Goal: Task Accomplishment & Management: Use online tool/utility

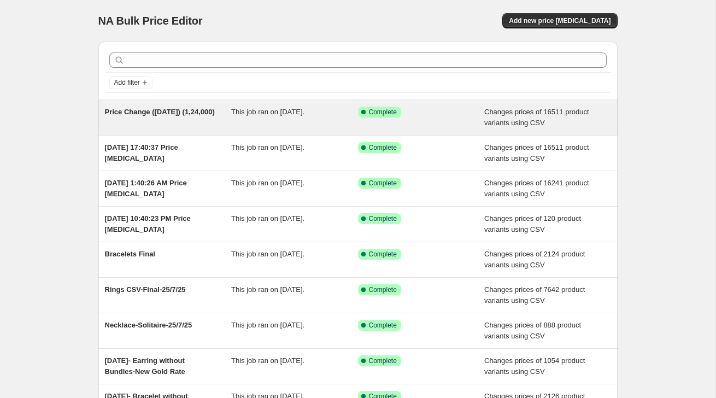
click at [162, 114] on span "Price Change ([DATE]) (1,24,000)" at bounding box center [160, 112] width 110 height 8
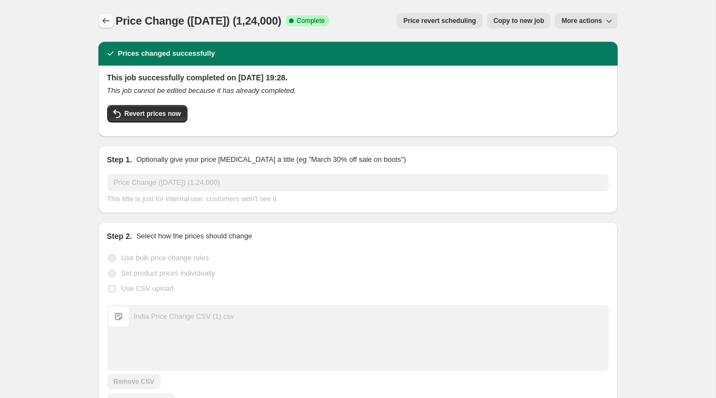
click at [103, 14] on button "Price change jobs" at bounding box center [105, 20] width 15 height 15
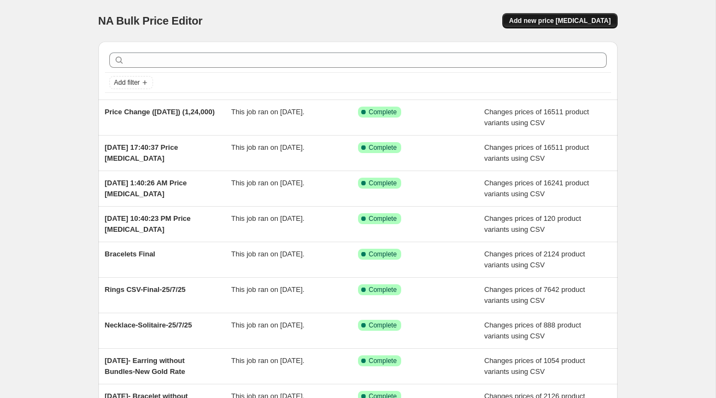
click at [587, 26] on button "Add new price [MEDICAL_DATA]" at bounding box center [560, 20] width 115 height 15
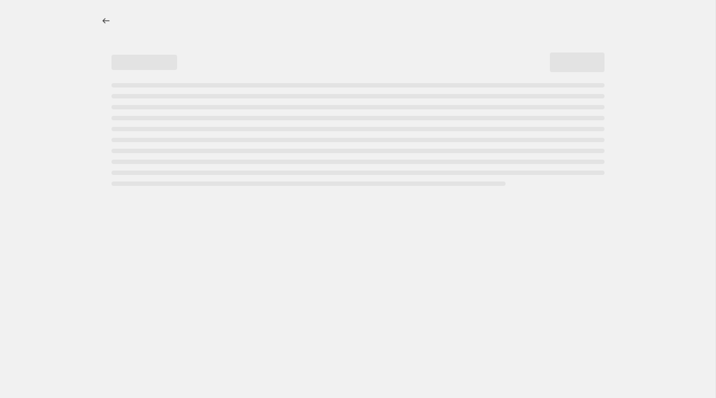
select select "percentage"
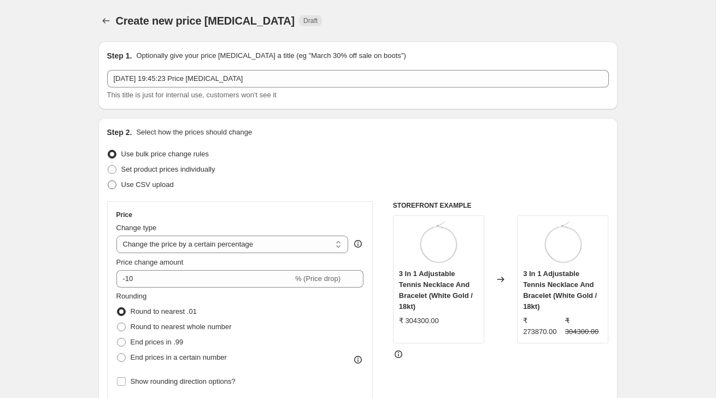
click at [124, 190] on span "Use CSV upload" at bounding box center [147, 184] width 53 height 11
click at [108, 181] on input "Use CSV upload" at bounding box center [108, 180] width 1 height 1
radio input "true"
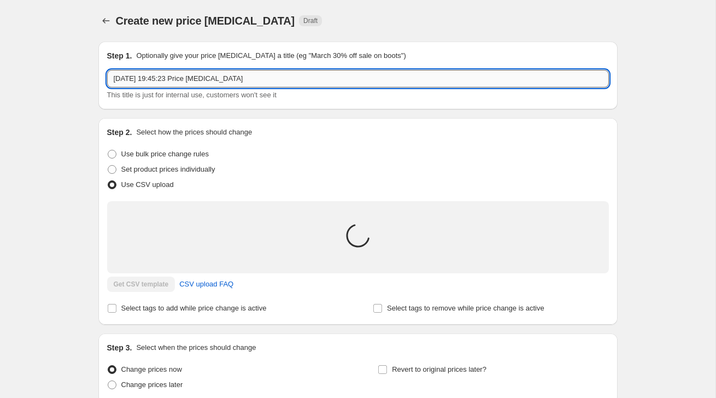
click at [301, 79] on input "[DATE] 19:45:23 Price [MEDICAL_DATA]" at bounding box center [358, 79] width 502 height 18
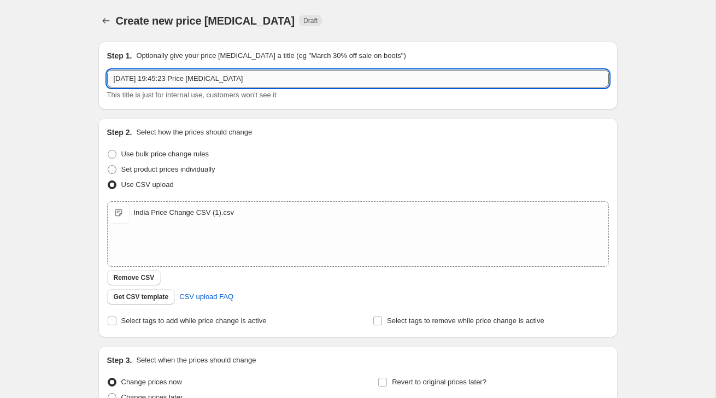
paste input "Price Change (07102025) (1,24,0"
click at [224, 80] on input "Price Change (07102025) (1,24,0-FINAL" at bounding box center [358, 79] width 502 height 18
type input "Price Change (07102025) (1,24,000)-FINAL"
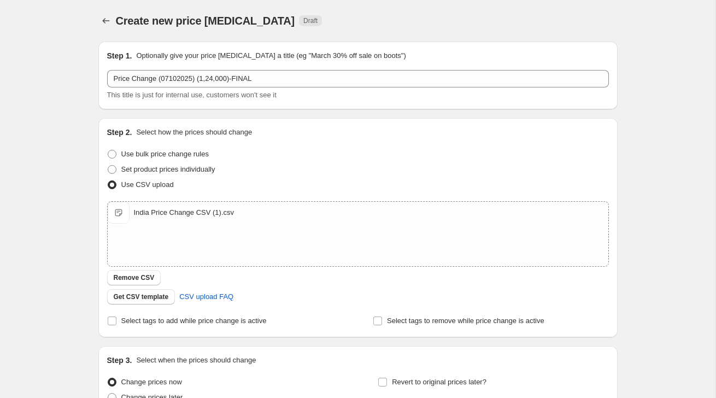
click at [288, 111] on div "Step 1. Optionally give your price [MEDICAL_DATA] a title (eg "March 30% off sa…" at bounding box center [354, 236] width 528 height 407
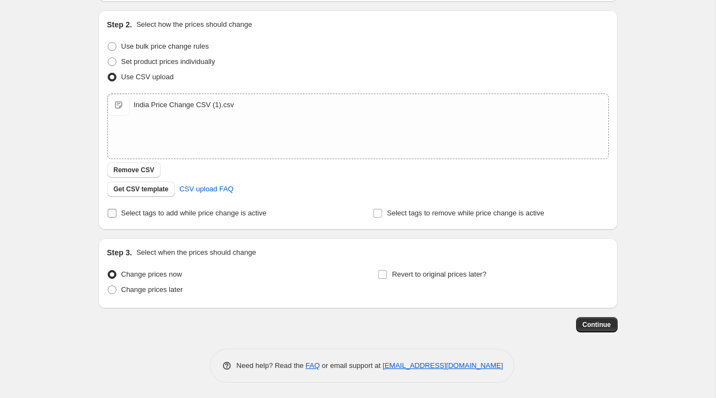
click at [160, 214] on span "Select tags to add while price change is active" at bounding box center [193, 213] width 145 height 8
click at [116, 214] on input "Select tags to add while price change is active" at bounding box center [112, 213] width 9 height 9
checkbox input "true"
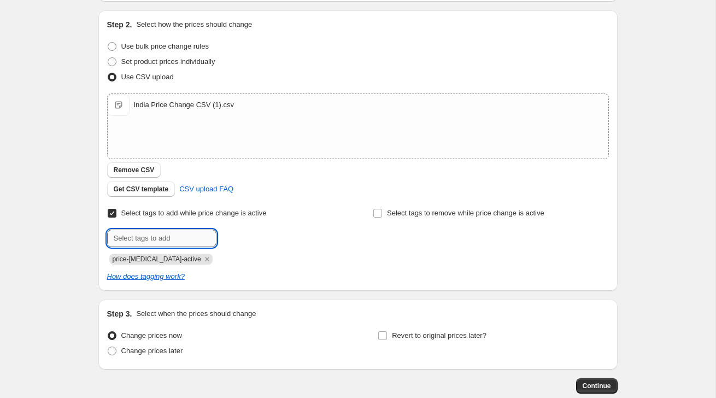
click at [159, 242] on input "text" at bounding box center [161, 239] width 109 height 18
paste input "Price Change (07102025) (1,24,0"
type input "Price Change (07102025)"
click at [242, 243] on button "Add Price Change..." at bounding box center [256, 237] width 75 height 15
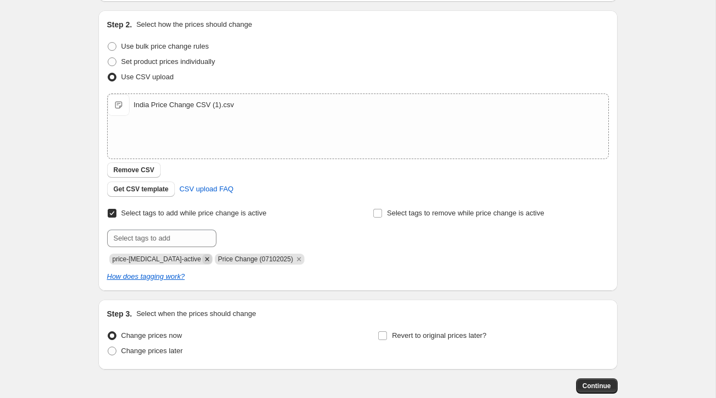
click at [202, 259] on icon "Remove price-change-job-active" at bounding box center [207, 259] width 10 height 10
click at [583, 383] on span "Continue" at bounding box center [597, 386] width 28 height 9
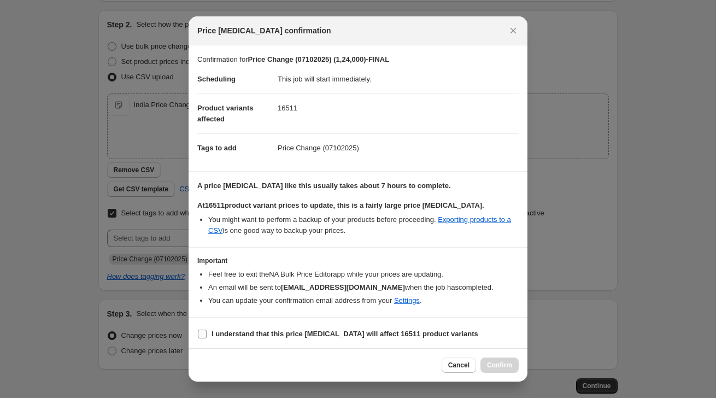
click at [207, 335] on span ":r4g:" at bounding box center [202, 334] width 10 height 10
click at [207, 335] on input "I understand that this price [MEDICAL_DATA] will affect 16511 product variants" at bounding box center [202, 334] width 9 height 9
checkbox input "true"
click at [494, 361] on span "Confirm" at bounding box center [499, 365] width 25 height 9
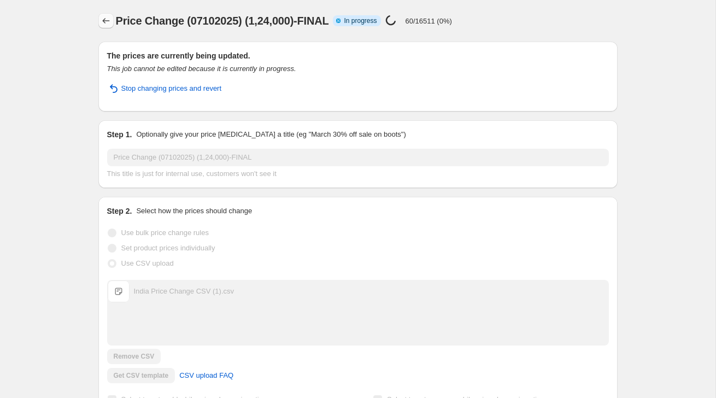
click at [109, 20] on icon "Price change jobs" at bounding box center [106, 20] width 11 height 11
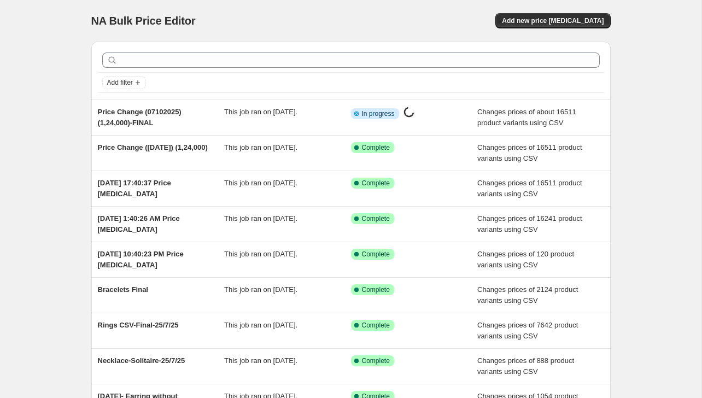
click at [337, 18] on div "NA Bulk Price Editor" at bounding box center [216, 20] width 250 height 15
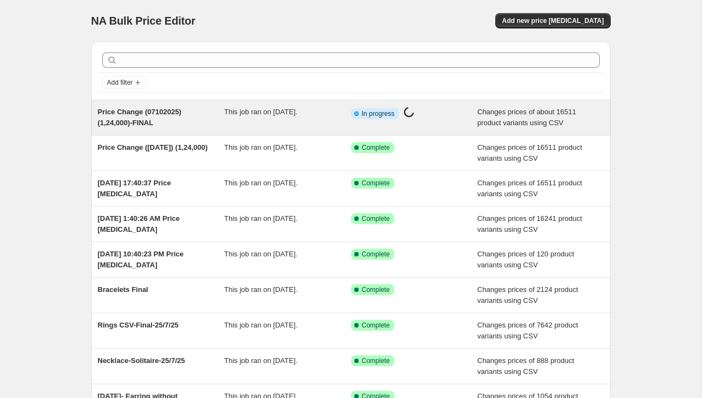
click at [150, 108] on span "Price Change (07102025) (1,24,000)-FINAL" at bounding box center [140, 117] width 84 height 19
